Goal: Task Accomplishment & Management: Manage account settings

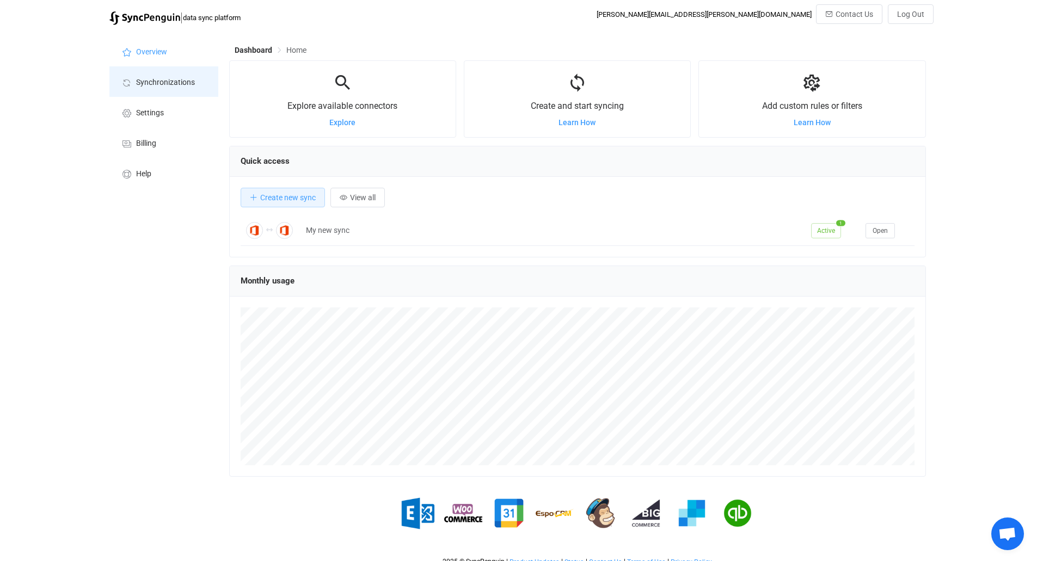
click at [161, 78] on span "Synchronizations" at bounding box center [165, 82] width 59 height 9
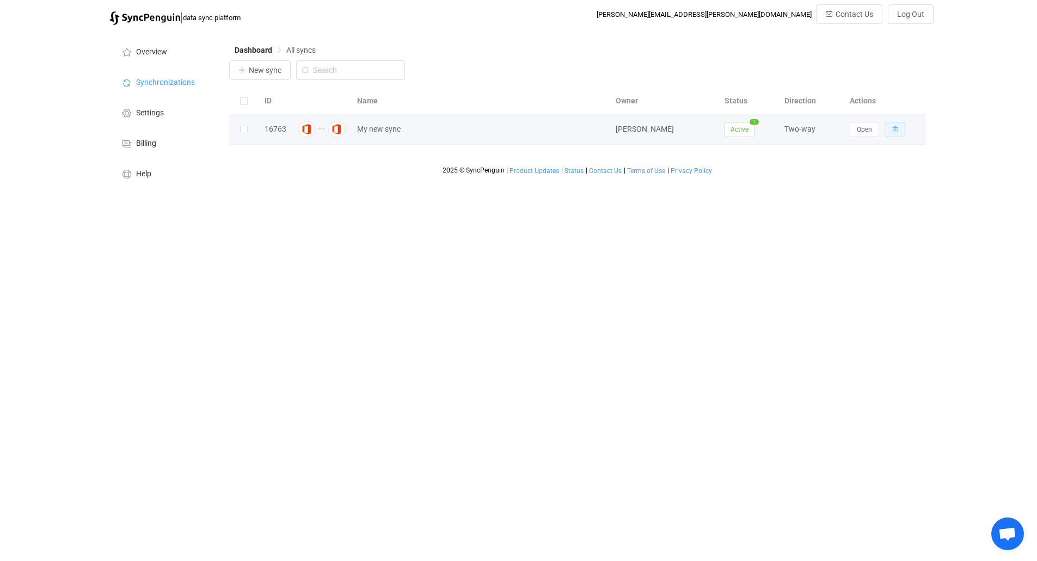
click at [890, 131] on button "button" at bounding box center [895, 129] width 21 height 15
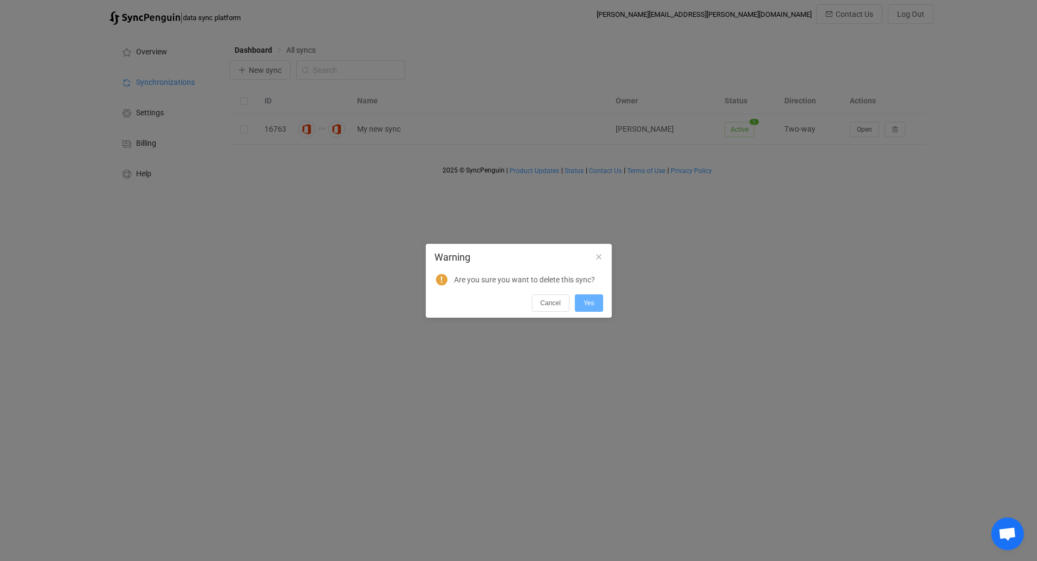
click at [591, 303] on span "Yes" at bounding box center [589, 303] width 11 height 8
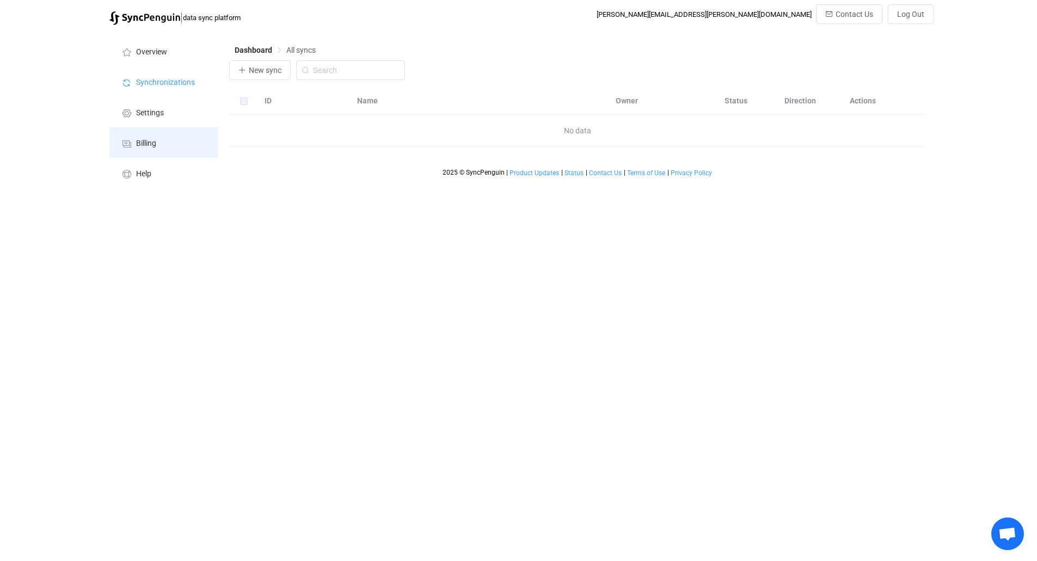
click at [147, 151] on li "Billing" at bounding box center [163, 142] width 109 height 30
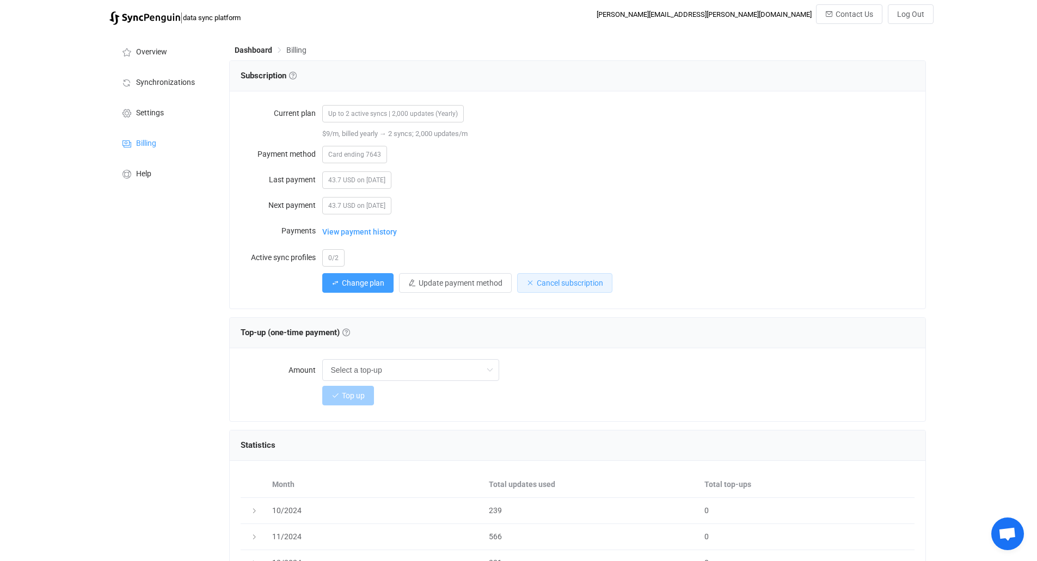
click at [544, 285] on span "Cancel subscription" at bounding box center [570, 283] width 66 height 9
click at [586, 339] on span "Cancel" at bounding box center [587, 339] width 20 height 8
click at [557, 285] on span "Cancel subscription" at bounding box center [570, 283] width 66 height 9
click at [626, 338] on span "Confirm" at bounding box center [628, 339] width 23 height 8
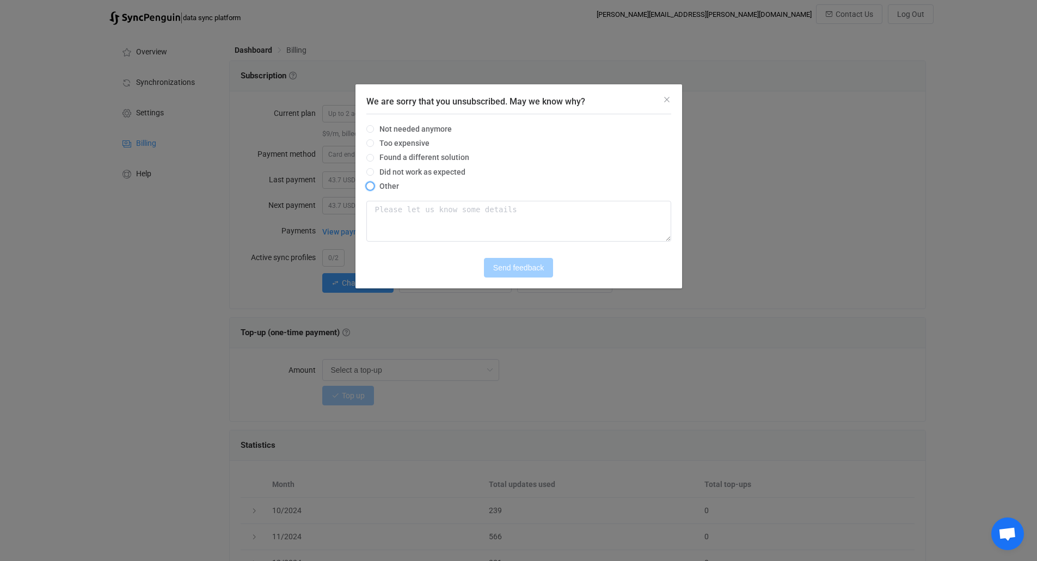
click at [387, 186] on span "Other" at bounding box center [386, 186] width 25 height 9
click at [374, 186] on input "Other" at bounding box center [370, 186] width 8 height 9
radio input "true"
click at [507, 265] on span "Send feedback" at bounding box center [518, 267] width 51 height 9
